Goal: Task Accomplishment & Management: Use online tool/utility

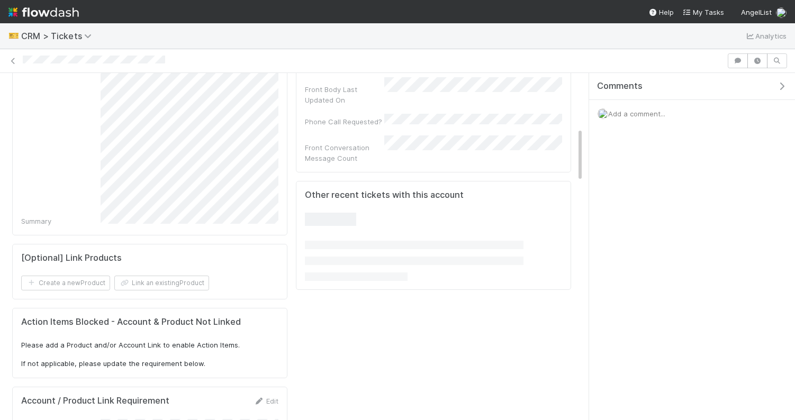
scroll to position [361, 0]
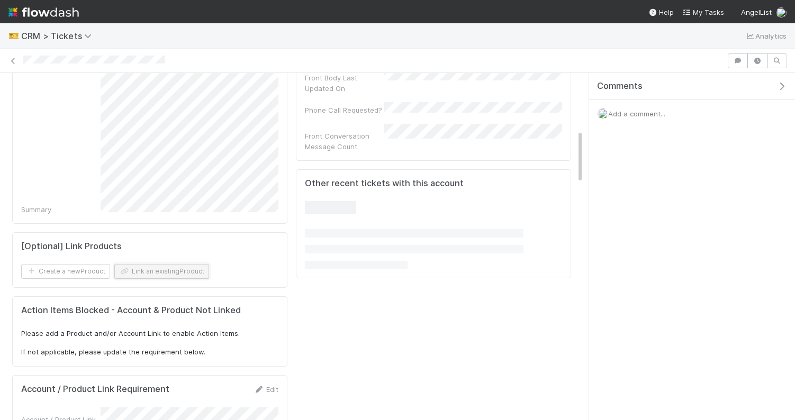
click at [194, 266] on button "Link an existing Product" at bounding box center [161, 271] width 95 height 15
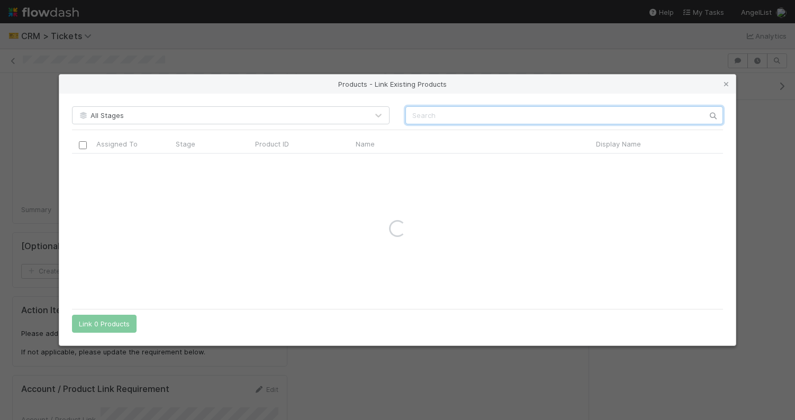
click at [471, 109] on input "text" at bounding box center [563, 115] width 317 height 18
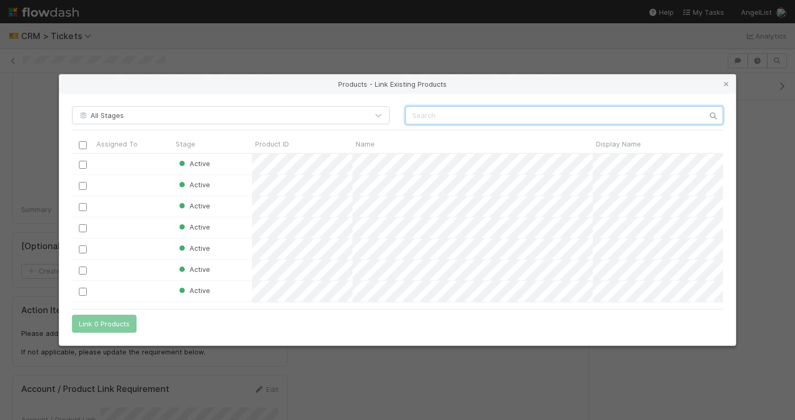
scroll to position [149, 651]
paste input "JA Fund I, a series of Staenberg-SPVs, LP"
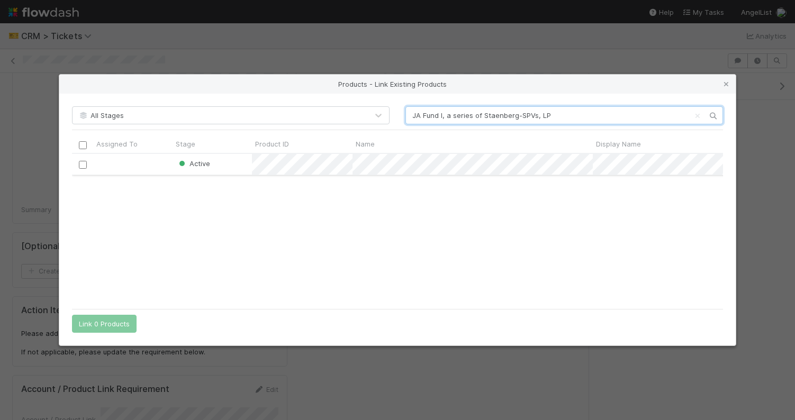
type input "JA Fund I, a series of Staenberg-SPVs, LP"
click at [83, 164] on input "checkbox" at bounding box center [83, 165] width 8 height 8
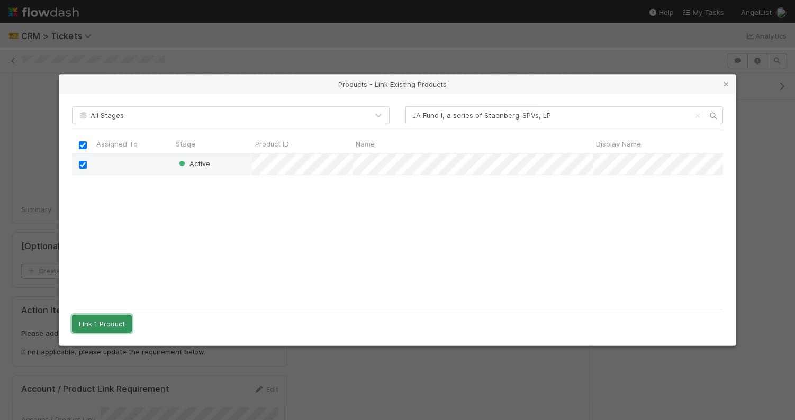
click at [103, 322] on button "Link 1 Product" at bounding box center [102, 324] width 60 height 18
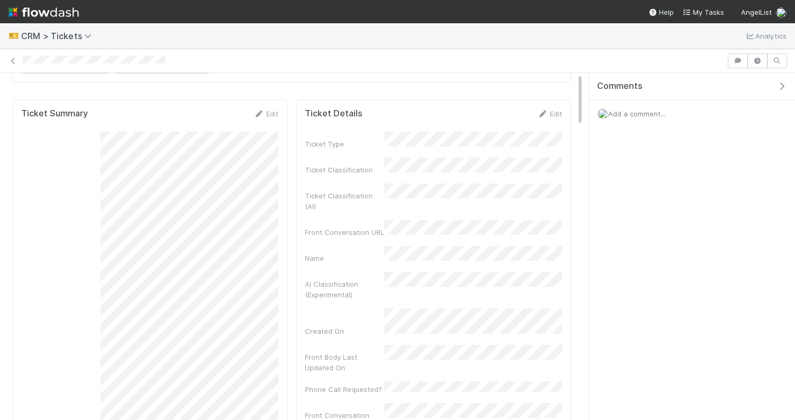
scroll to position [0, 0]
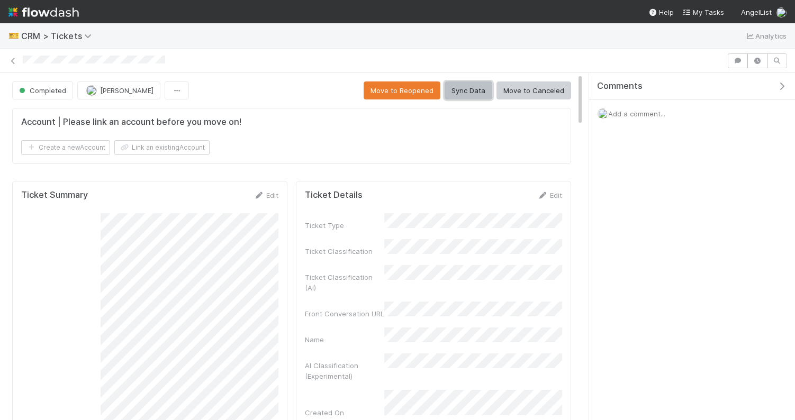
click at [476, 88] on button "Sync Data" at bounding box center [468, 90] width 48 height 18
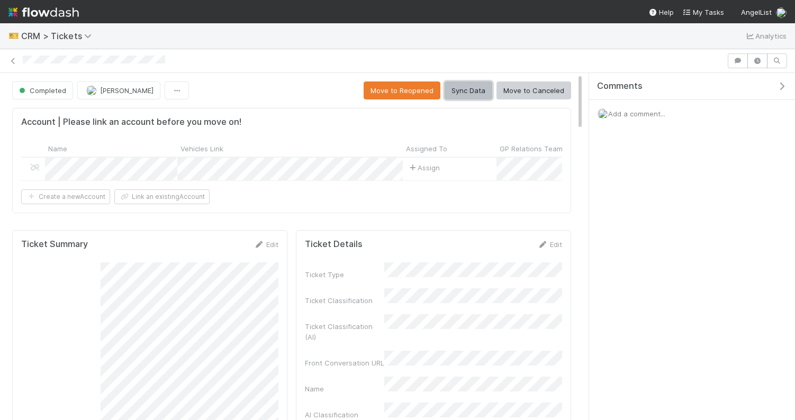
click at [468, 96] on button "Sync Data" at bounding box center [468, 90] width 48 height 18
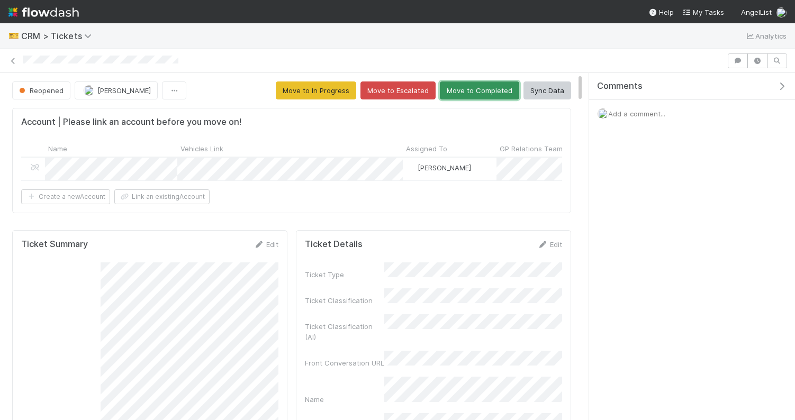
click at [472, 88] on button "Move to Completed" at bounding box center [479, 90] width 79 height 18
